Goal: Find specific page/section: Find specific page/section

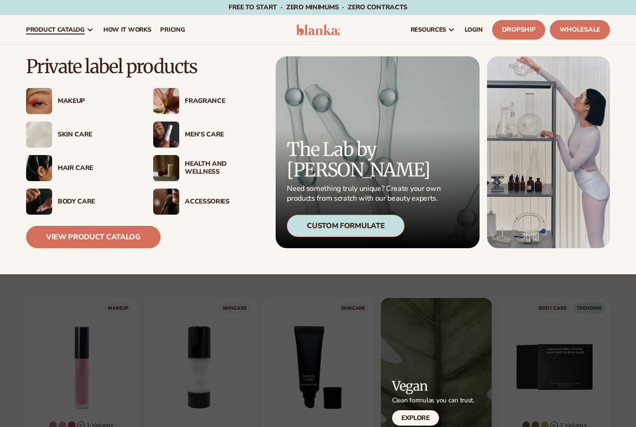
click at [68, 201] on div "Body Care" at bounding box center [96, 202] width 77 height 8
click at [59, 200] on div "Body Care" at bounding box center [96, 202] width 77 height 8
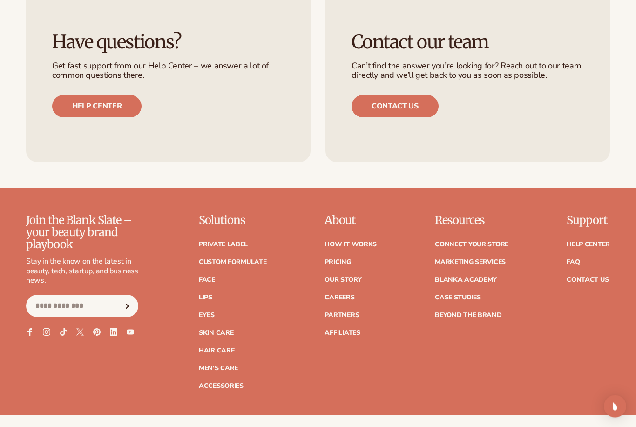
scroll to position [2869, 0]
click at [213, 330] on link "Skin Care" at bounding box center [216, 333] width 34 height 7
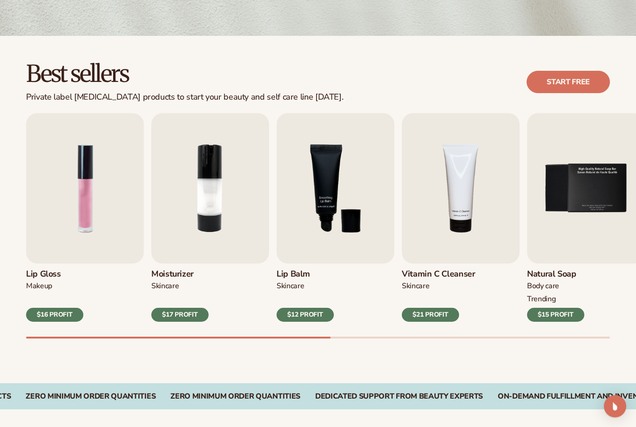
scroll to position [214, 0]
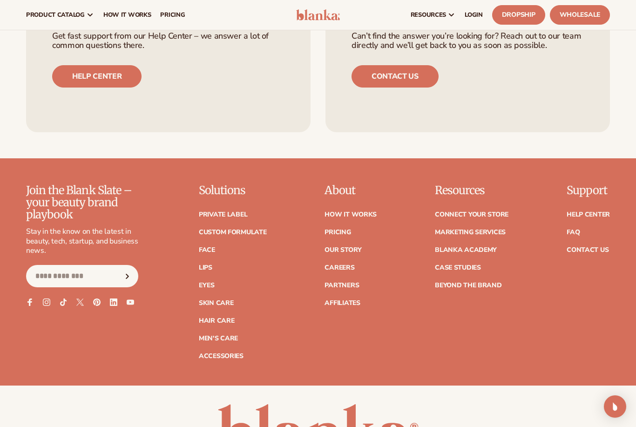
scroll to position [2851, 0]
